Goal: Task Accomplishment & Management: Manage account settings

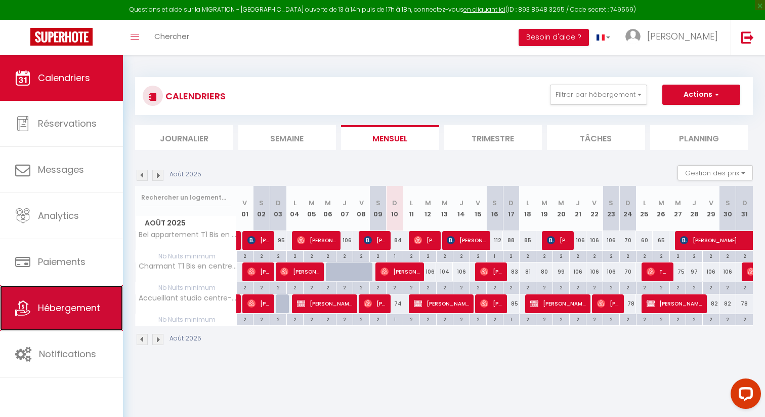
click at [61, 314] on link "Hébergement" at bounding box center [61, 308] width 123 height 46
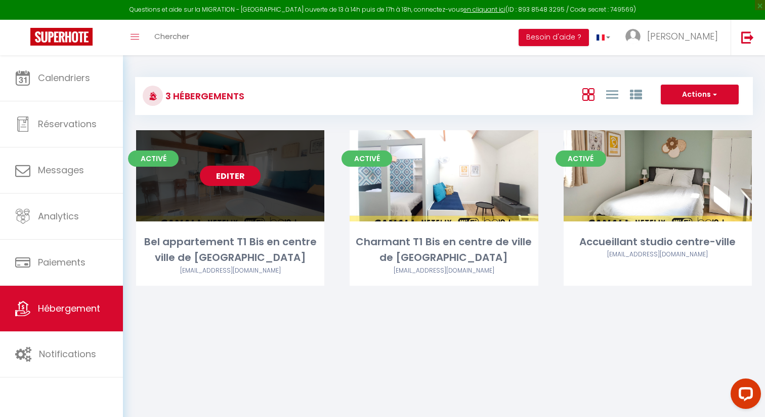
click at [230, 174] on link "Editer" at bounding box center [230, 176] width 61 height 20
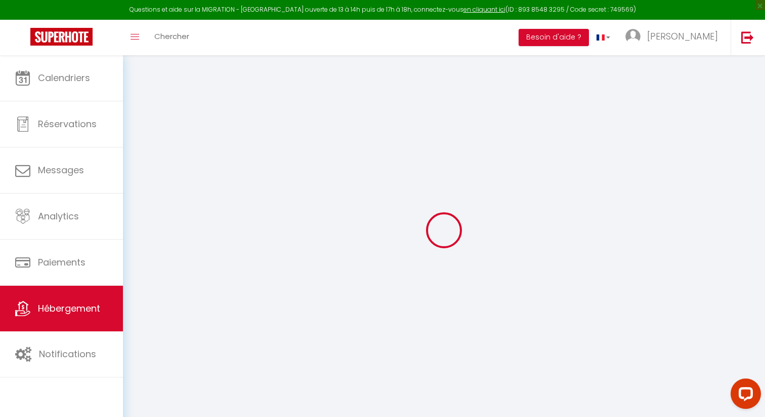
type input "Bel appartement T1 Bis en centre ville de [GEOGRAPHIC_DATA]"
type input "[PERSON_NAME]"
type input "BAUDRY"
select select "2"
type input "54"
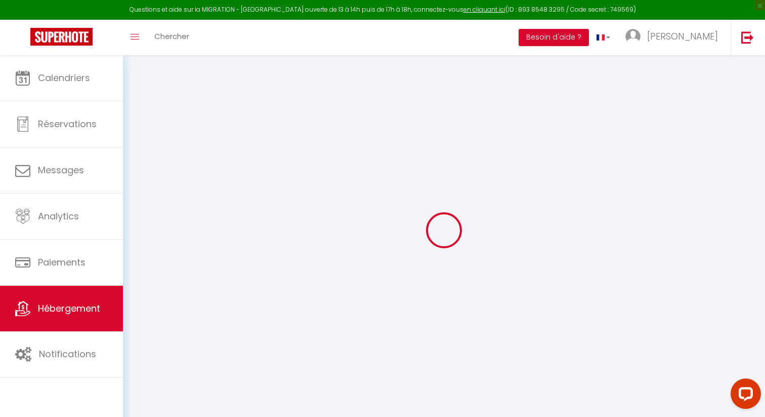
type input "6"
select select
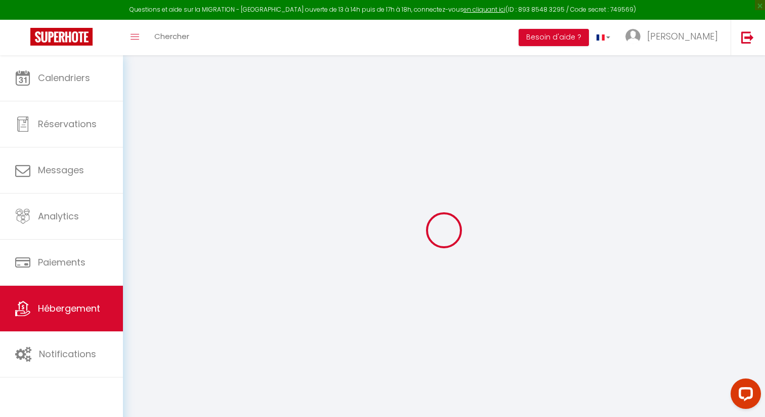
select select
type input "[STREET_ADDRESS][PERSON_NAME]"
type input "49300"
type input "CHOLET"
type input "[EMAIL_ADDRESS][DOMAIN_NAME]"
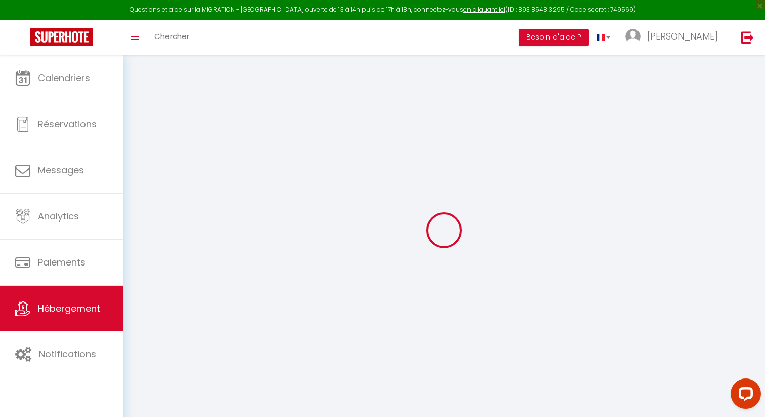
select select
checkbox input "false"
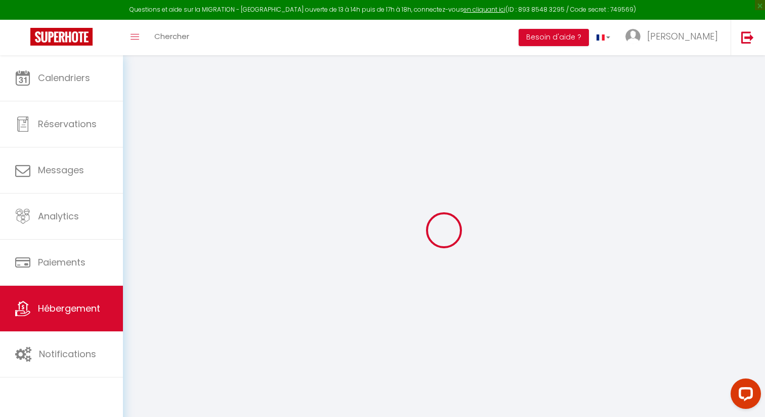
type input "0"
select select
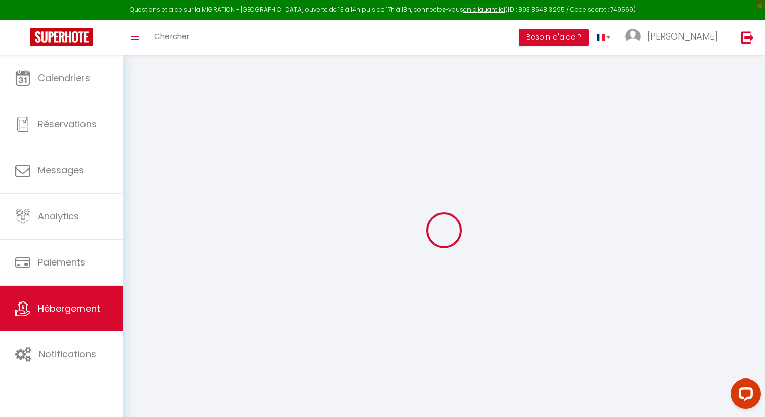
select select
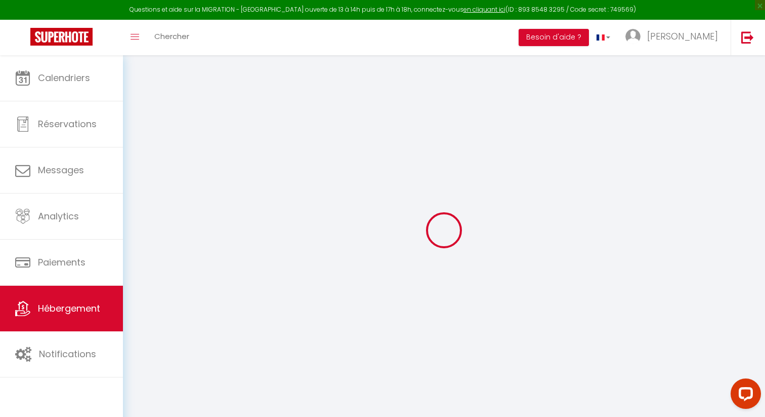
checkbox input "false"
select select
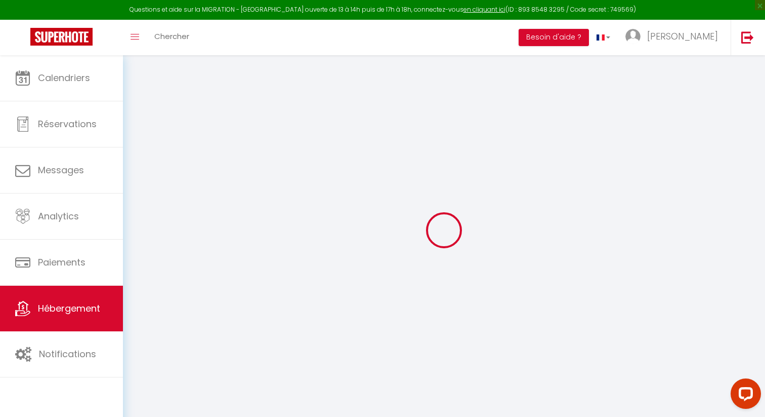
select select
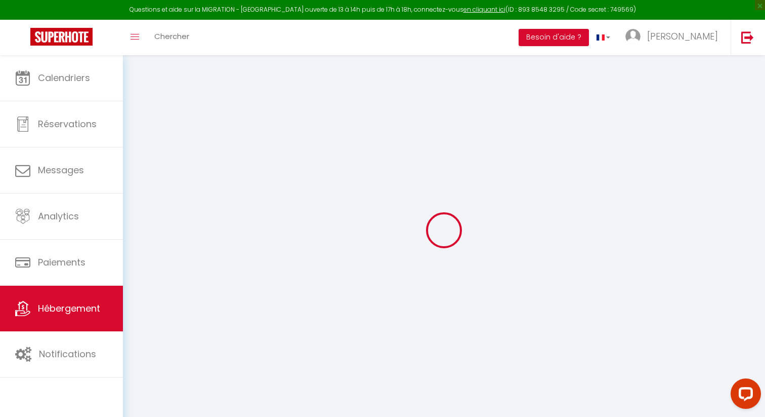
checkbox input "false"
select select
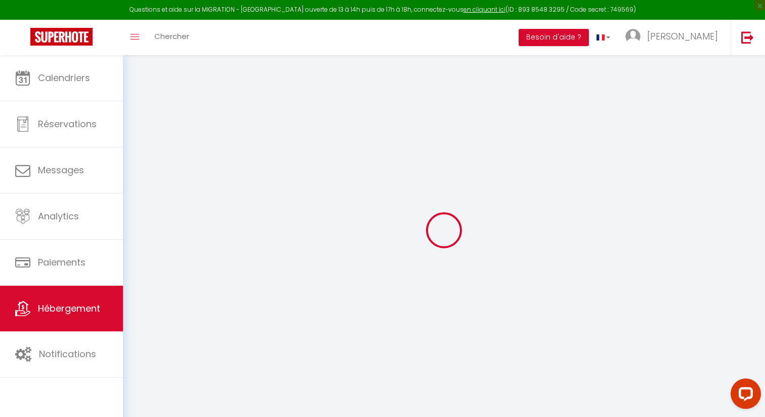
checkbox input "false"
select select
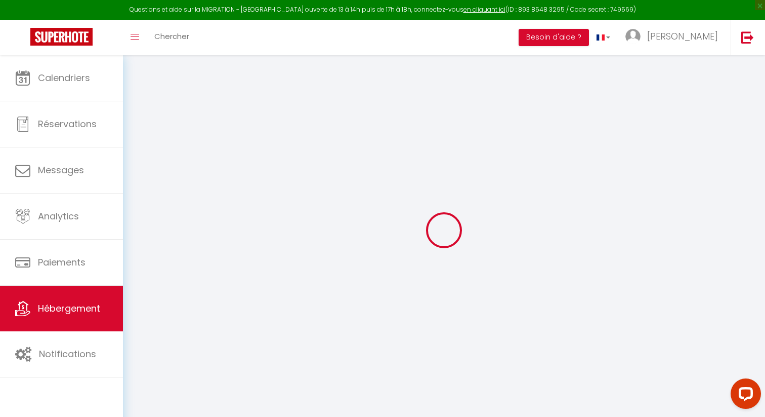
checkbox input "false"
select select "18:00"
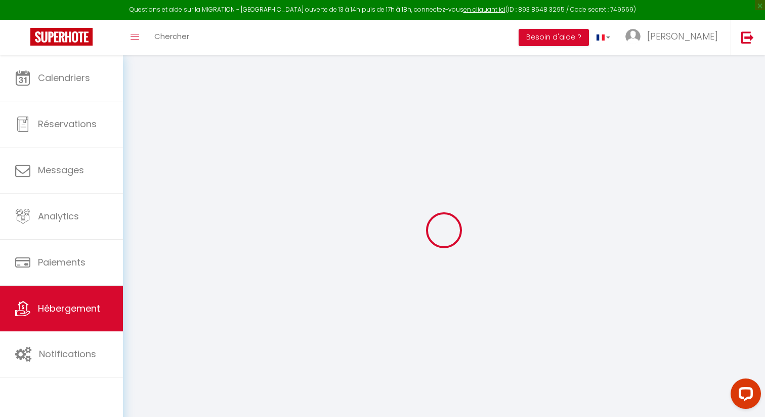
select select
select select "11:00"
select select "30"
select select "120"
select select
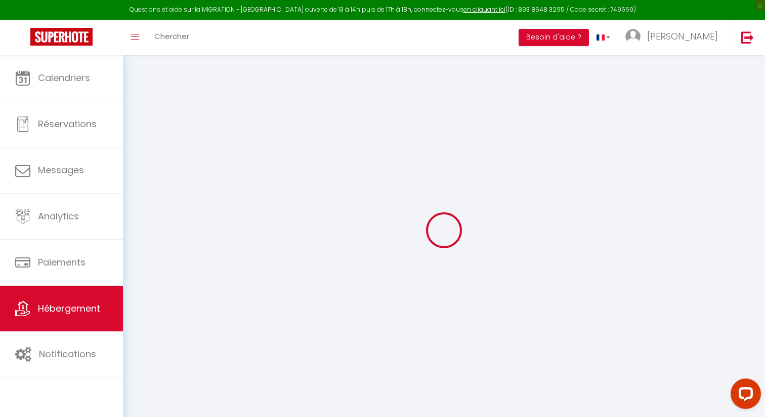
select select
checkbox input "false"
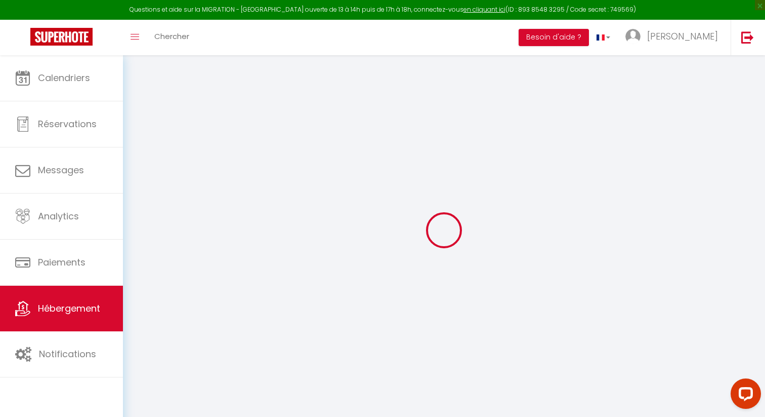
select select
checkbox input "false"
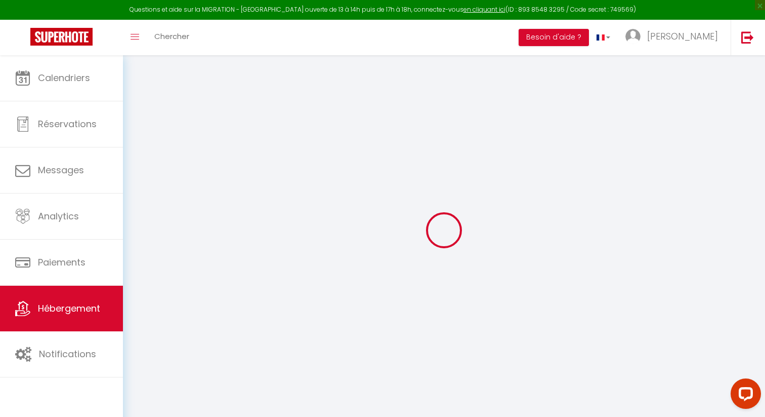
checkbox input "false"
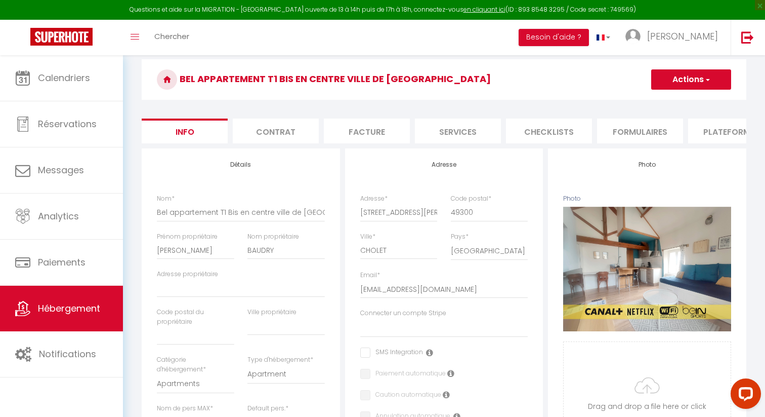
scroll to position [36, 0]
